Goal: Task Accomplishment & Management: Manage account settings

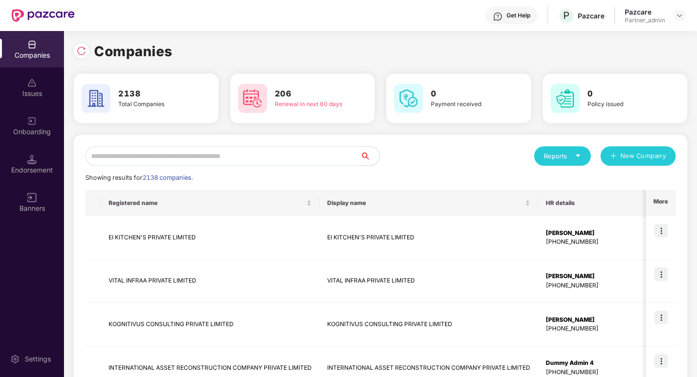
click at [205, 148] on input "text" at bounding box center [222, 155] width 275 height 19
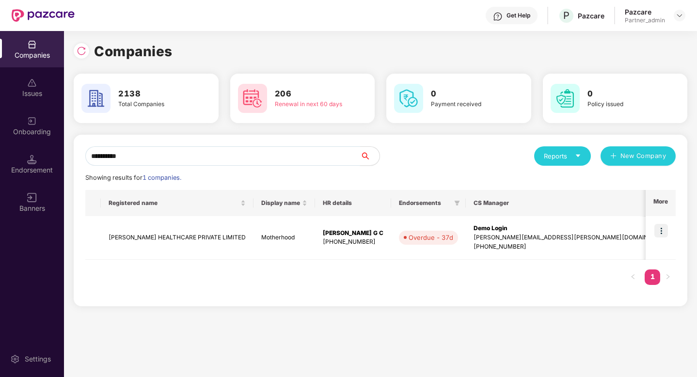
type input "**********"
click at [662, 226] on img at bounding box center [661, 231] width 14 height 14
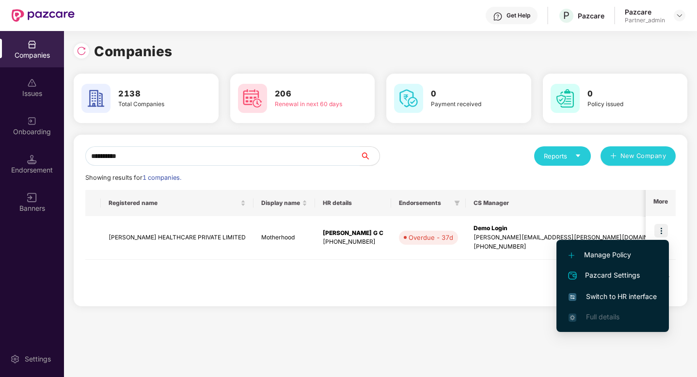
click at [615, 292] on span "Switch to HR interface" at bounding box center [612, 296] width 88 height 11
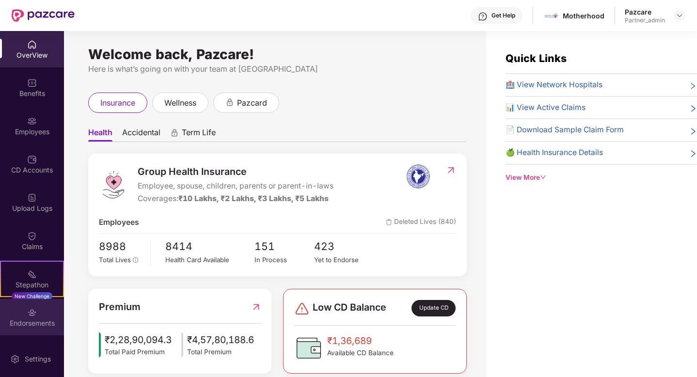
click at [34, 321] on div "Endorsements" at bounding box center [32, 323] width 64 height 10
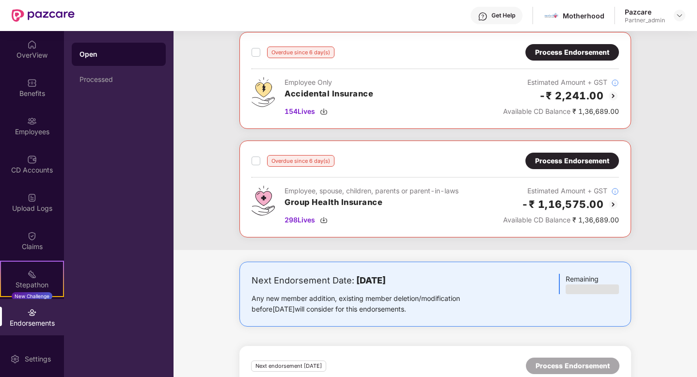
scroll to position [391, 0]
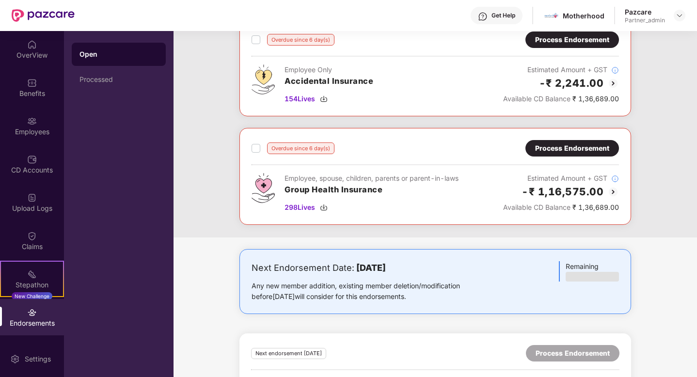
click at [563, 143] on div "Process Endorsement" at bounding box center [572, 148] width 74 height 11
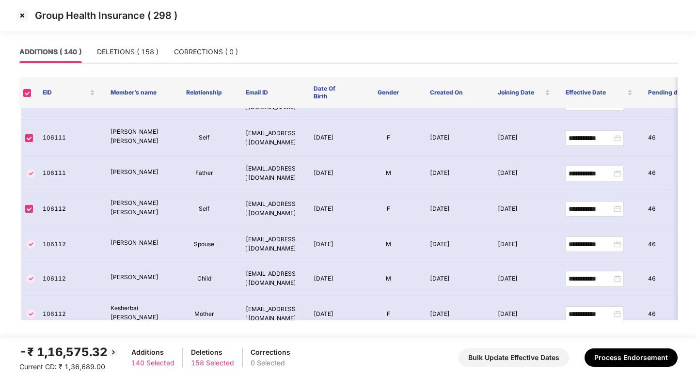
scroll to position [1164, 0]
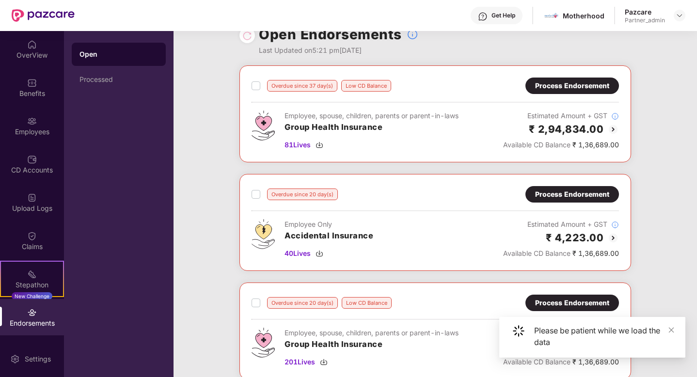
scroll to position [24, 0]
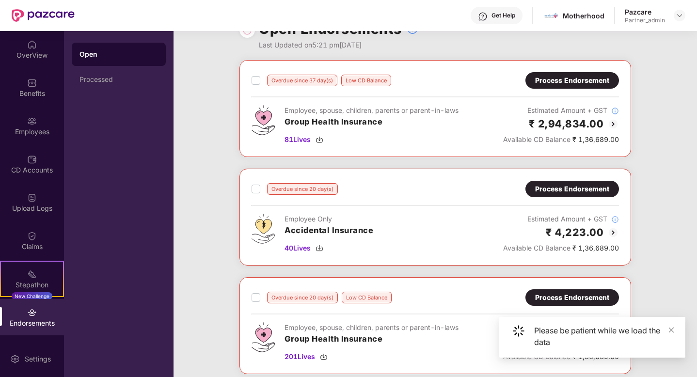
click at [562, 76] on div "Process Endorsement" at bounding box center [572, 80] width 74 height 11
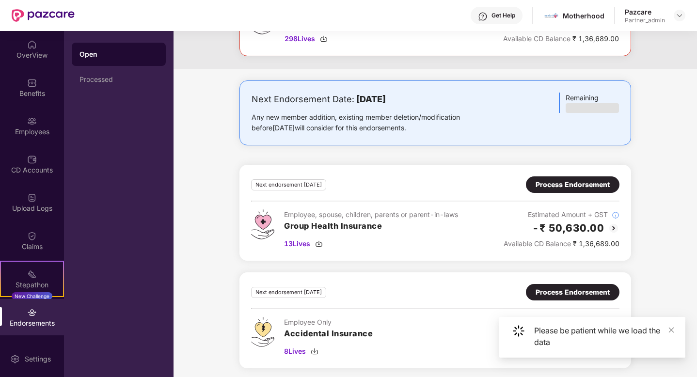
scroll to position [562, 0]
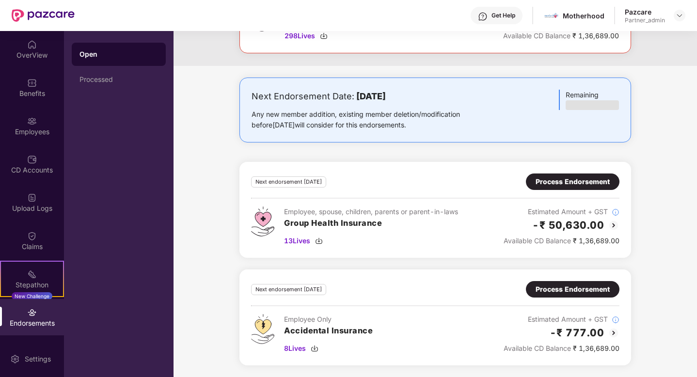
click at [582, 185] on div "Process Endorsement" at bounding box center [573, 181] width 74 height 11
click at [575, 181] on div "Process Endorsement" at bounding box center [573, 181] width 74 height 11
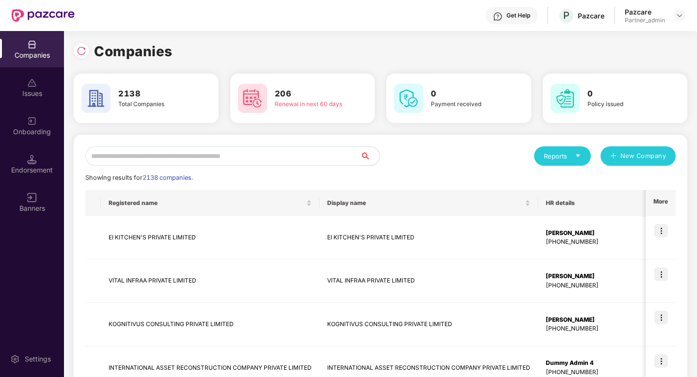
click at [212, 159] on input "text" at bounding box center [222, 155] width 275 height 19
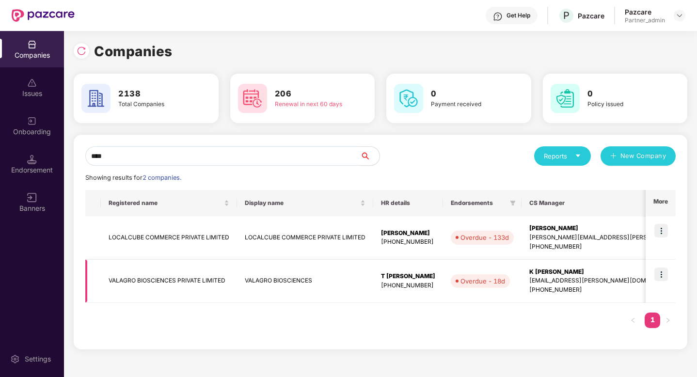
type input "****"
click at [662, 278] on img at bounding box center [661, 275] width 14 height 14
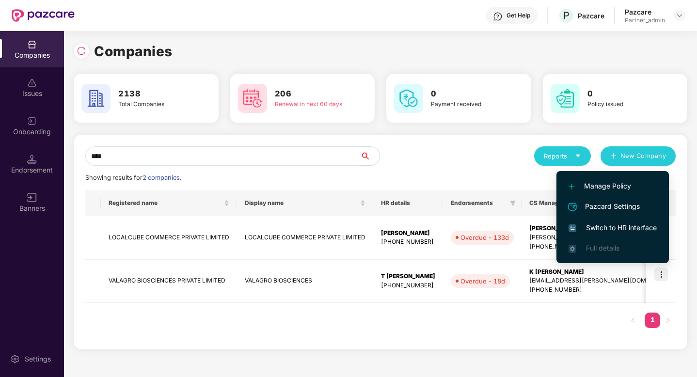
click at [627, 231] on span "Switch to HR interface" at bounding box center [612, 227] width 88 height 11
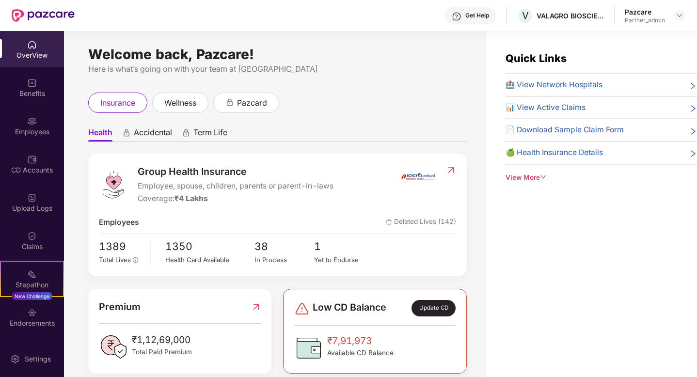
scroll to position [35, 0]
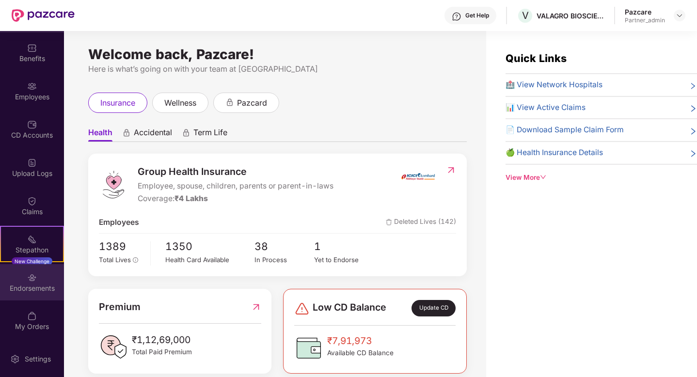
click at [27, 278] on img at bounding box center [32, 278] width 10 height 10
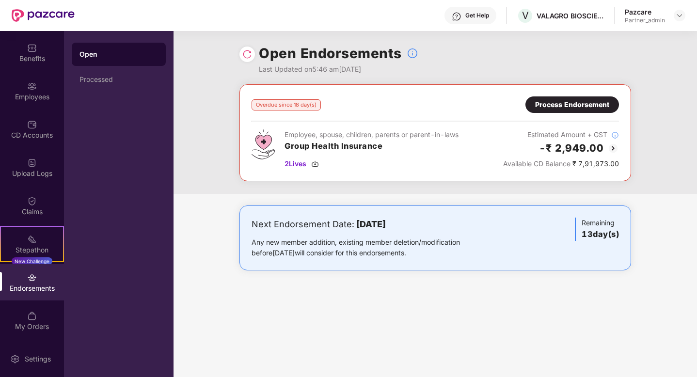
click at [580, 105] on div "Process Endorsement" at bounding box center [572, 104] width 74 height 11
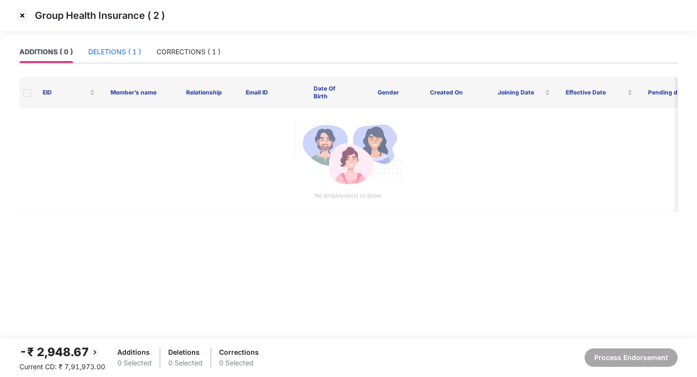
click at [101, 48] on div "DELETIONS ( 1 )" at bounding box center [114, 52] width 53 height 11
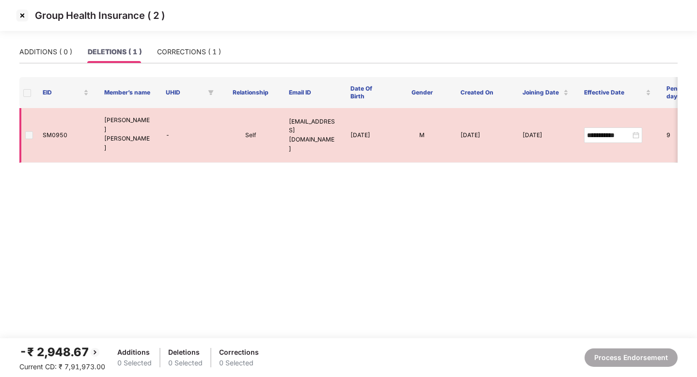
drag, startPoint x: 305, startPoint y: 138, endPoint x: 289, endPoint y: 123, distance: 21.9
click at [289, 123] on td "[EMAIL_ADDRESS][DOMAIN_NAME]" at bounding box center [312, 135] width 62 height 55
copy td "[EMAIL_ADDRESS][DOMAIN_NAME]"
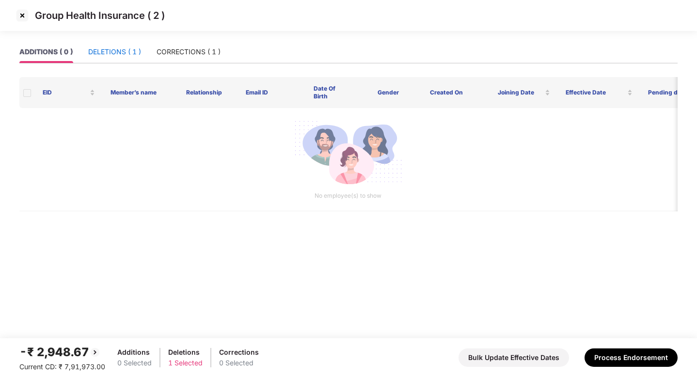
click at [106, 51] on div "DELETIONS ( 1 )" at bounding box center [114, 52] width 53 height 11
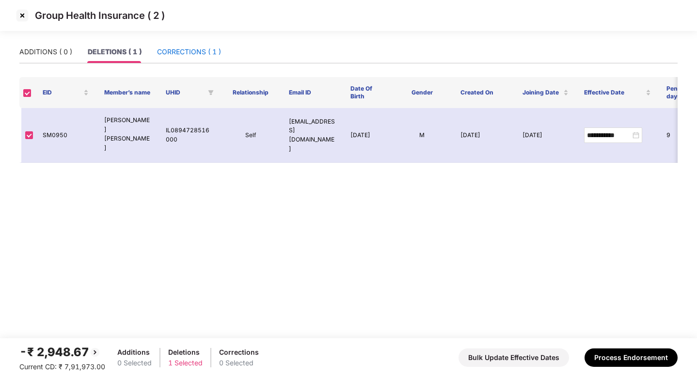
click at [189, 49] on div "CORRECTIONS ( 1 )" at bounding box center [189, 52] width 64 height 11
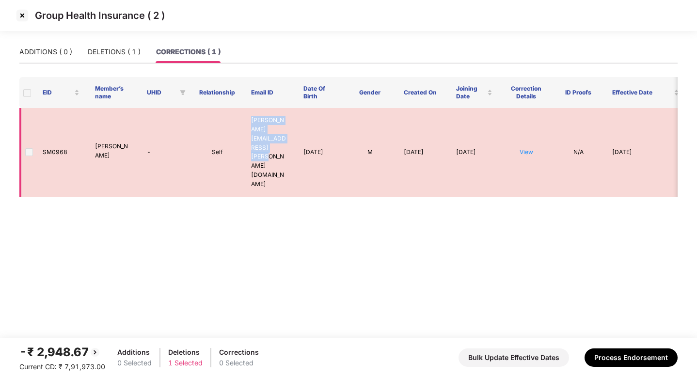
drag, startPoint x: 289, startPoint y: 140, endPoint x: 248, endPoint y: 117, distance: 47.7
click at [248, 117] on td "basavaraj.devaramani@syngenta.com" at bounding box center [269, 152] width 52 height 89
copy td "basavaraj.devaramani@syngenta.com"
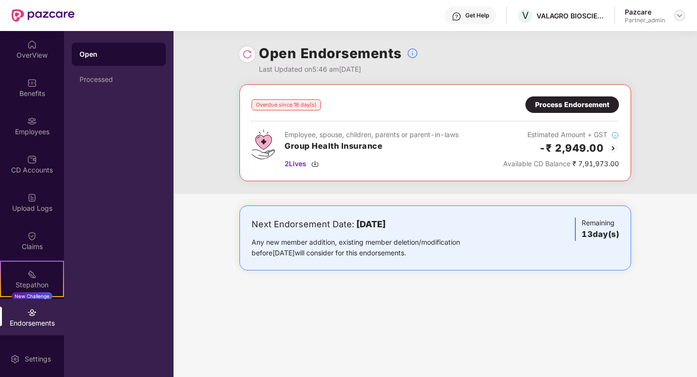
click at [681, 15] on img at bounding box center [680, 16] width 8 height 8
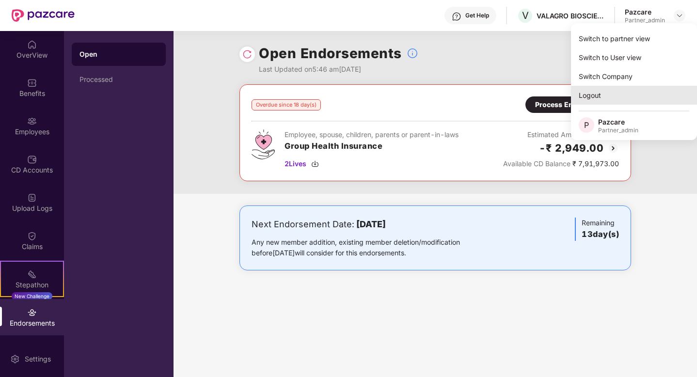
click at [616, 90] on div "Logout" at bounding box center [634, 95] width 126 height 19
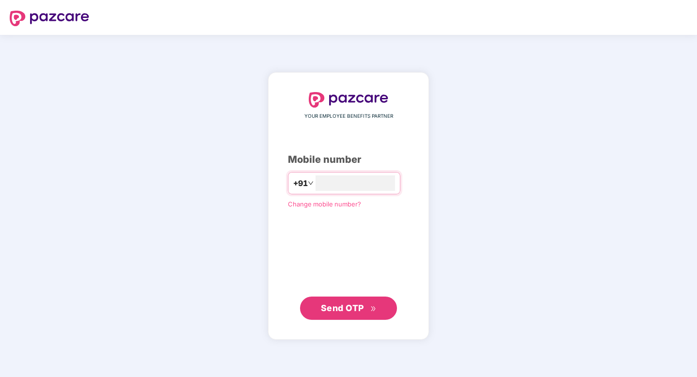
type input "**********"
click at [348, 312] on span "Send OTP" at bounding box center [342, 308] width 43 height 10
click at [349, 189] on input "number" at bounding box center [354, 183] width 79 height 16
type input "**********"
click at [357, 305] on span "Send OTP" at bounding box center [342, 308] width 43 height 10
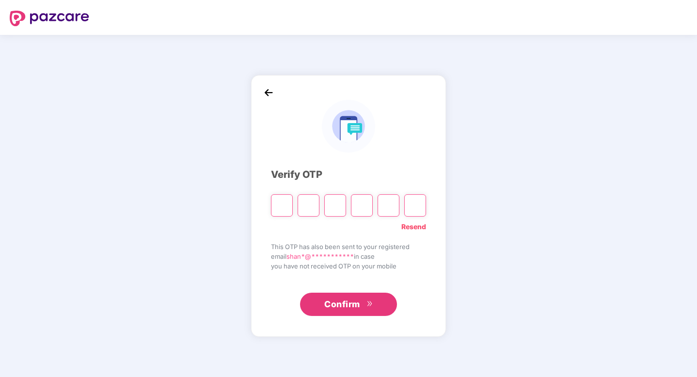
type input "*"
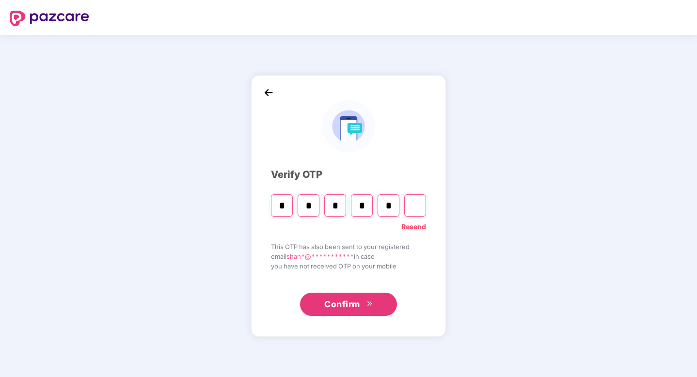
type input "*"
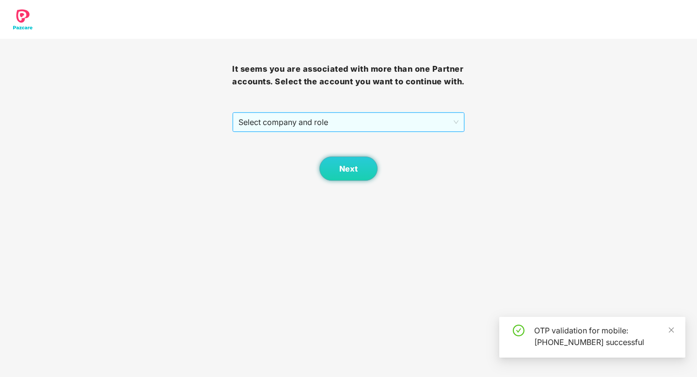
click at [428, 131] on span "Select company and role" at bounding box center [348, 122] width 220 height 18
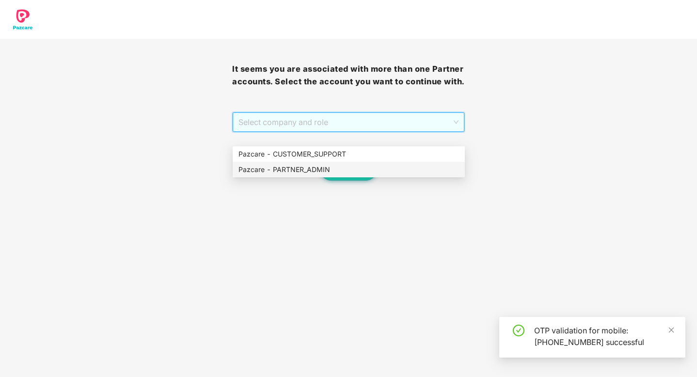
click at [387, 168] on div "Pazcare - PARTNER_ADMIN" at bounding box center [348, 169] width 221 height 11
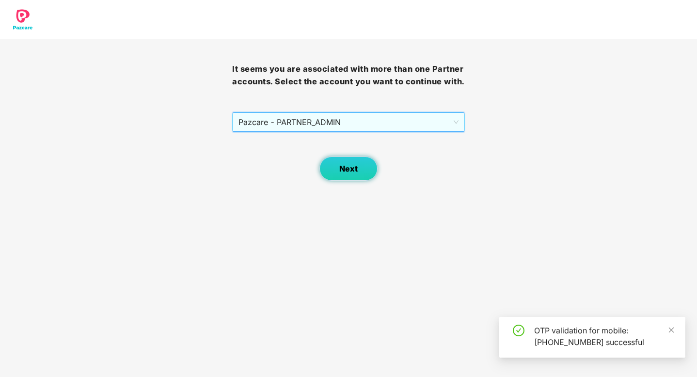
click at [351, 173] on span "Next" at bounding box center [348, 168] width 18 height 9
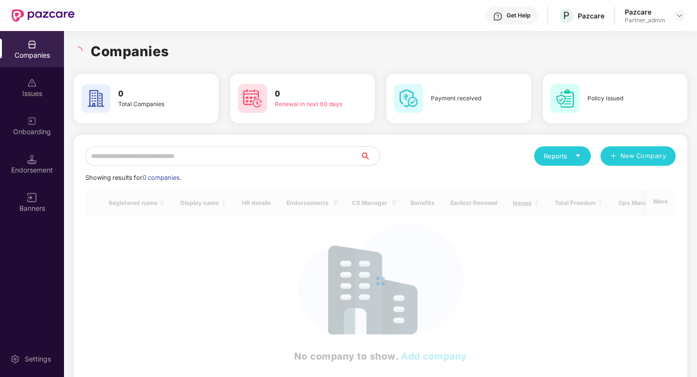
click at [123, 155] on input "text" at bounding box center [222, 155] width 275 height 19
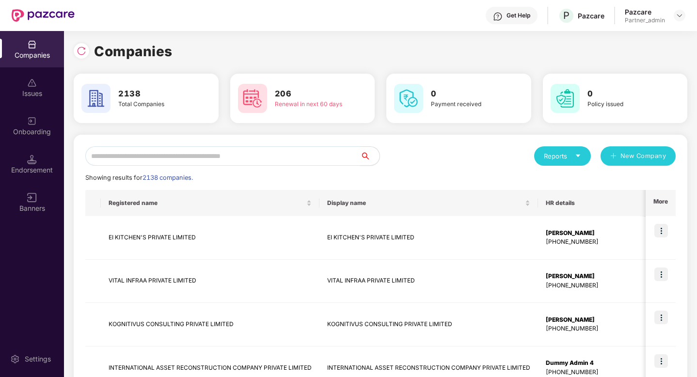
type input "*"
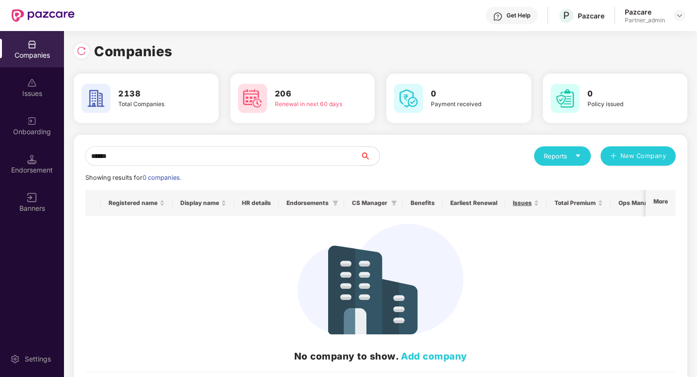
click at [97, 156] on input "******" at bounding box center [222, 155] width 275 height 19
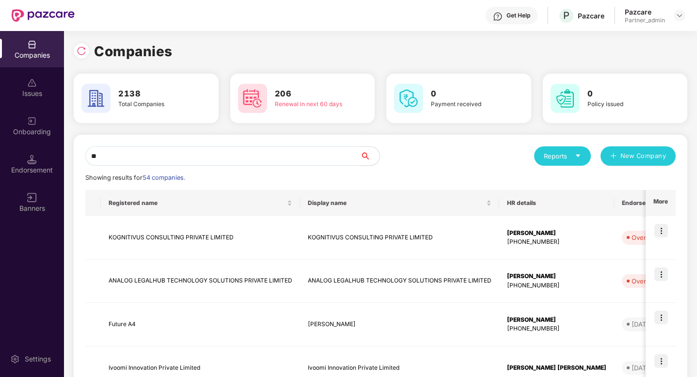
type input "*"
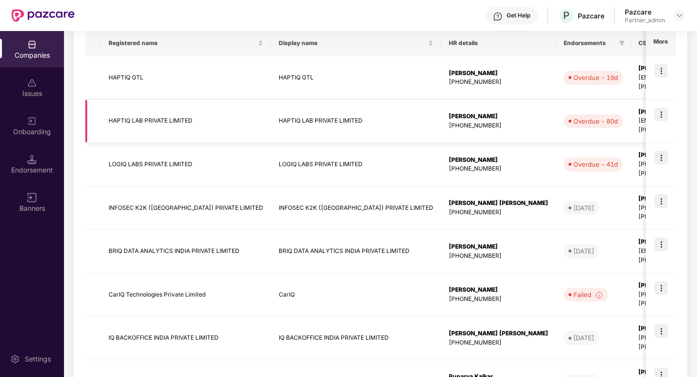
scroll to position [240, 0]
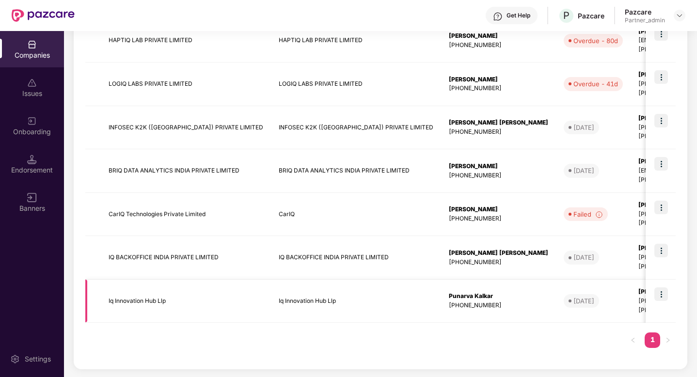
type input "**"
click at [663, 292] on img at bounding box center [661, 294] width 14 height 14
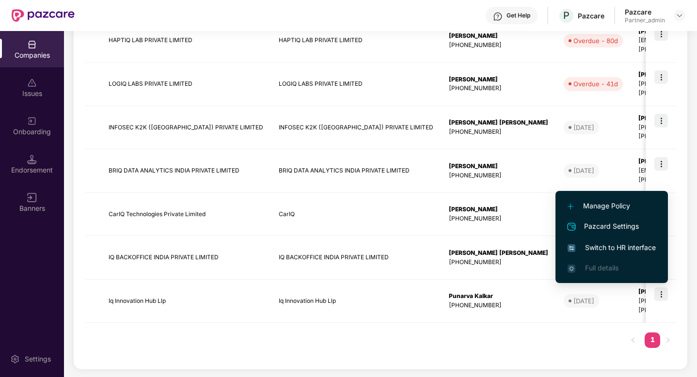
click at [617, 247] on span "Switch to HR interface" at bounding box center [611, 247] width 88 height 11
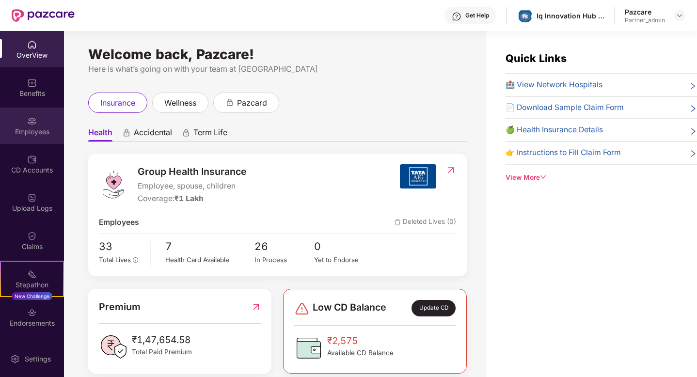
click at [32, 126] on div "Employees" at bounding box center [32, 126] width 64 height 36
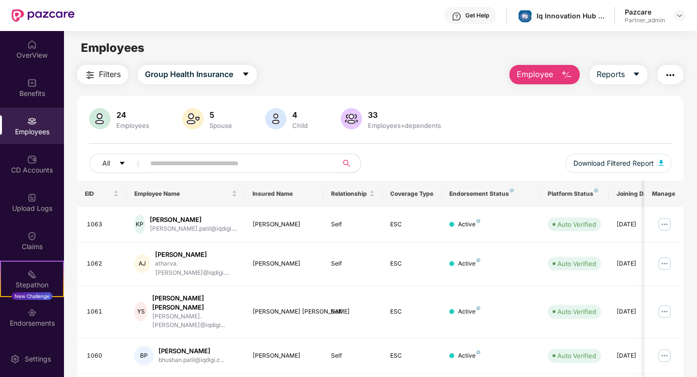
click at [230, 159] on input "text" at bounding box center [237, 163] width 174 height 15
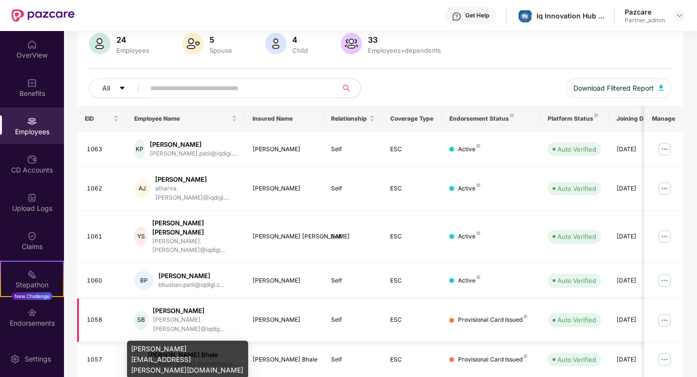
scroll to position [145, 0]
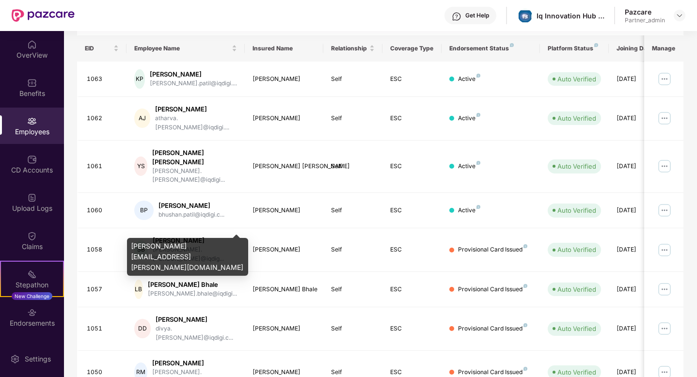
click at [205, 242] on div "saylee.bharsakle@iqdigi.com" at bounding box center [187, 257] width 121 height 38
copy div "saylee.bharsakle@iqdigi.com"
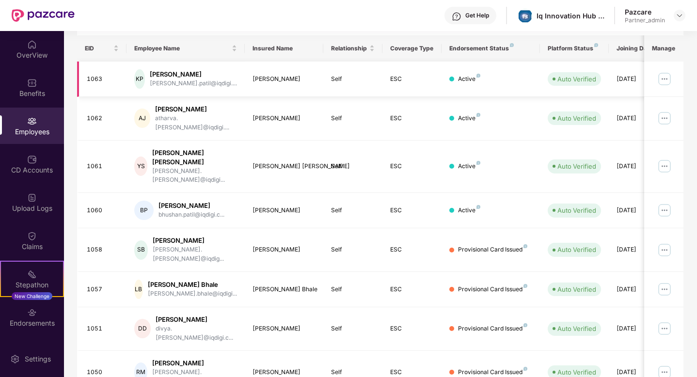
scroll to position [0, 0]
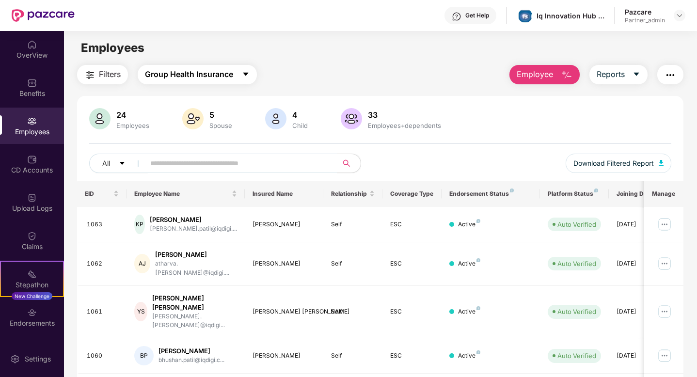
click at [216, 75] on span "Group Health Insurance" at bounding box center [189, 74] width 88 height 12
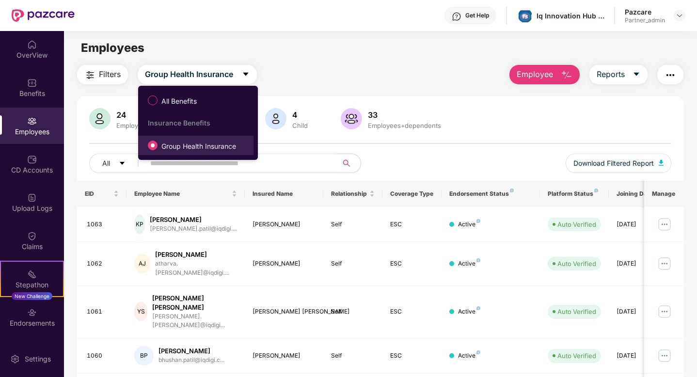
click at [218, 140] on label "Group Health Insurance" at bounding box center [194, 145] width 102 height 16
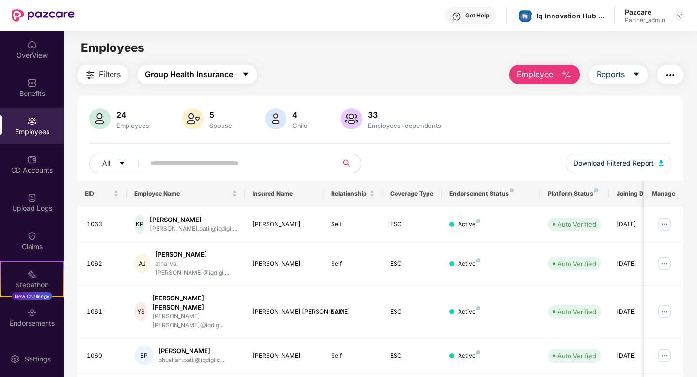
click at [213, 75] on span "Group Health Insurance" at bounding box center [189, 74] width 88 height 12
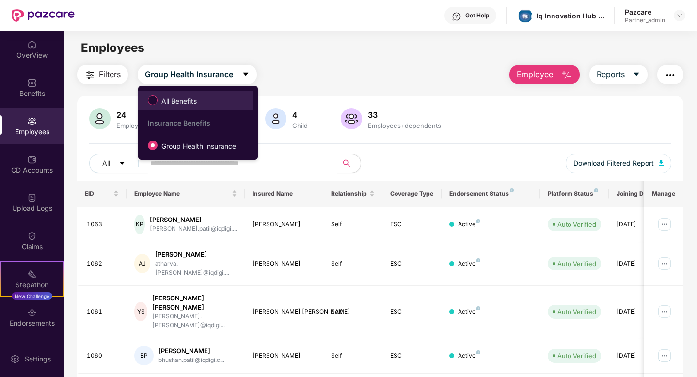
click at [202, 103] on label "All Benefits" at bounding box center [174, 100] width 63 height 16
